Goal: Navigation & Orientation: Find specific page/section

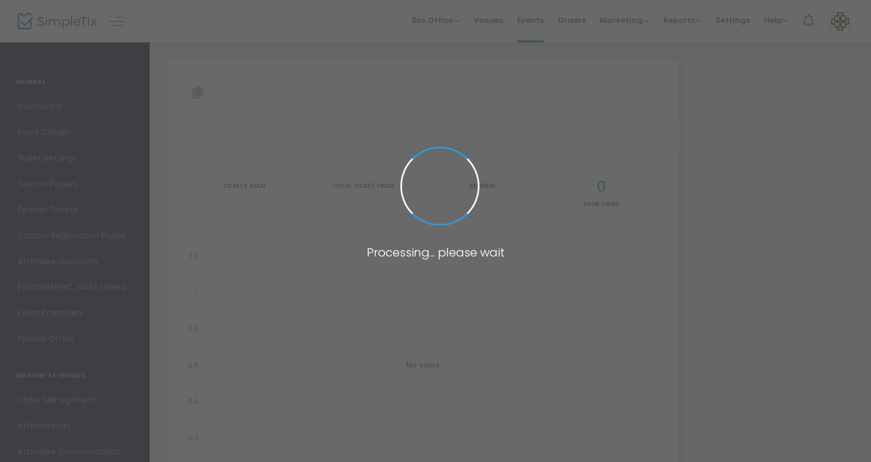
type input "[URL][DOMAIN_NAME]"
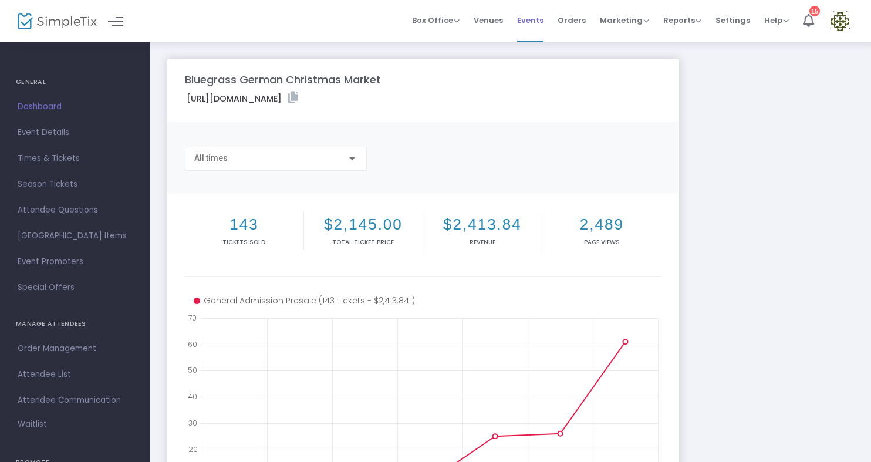
click at [529, 20] on span "Events" at bounding box center [530, 20] width 26 height 30
